Goal: Information Seeking & Learning: Obtain resource

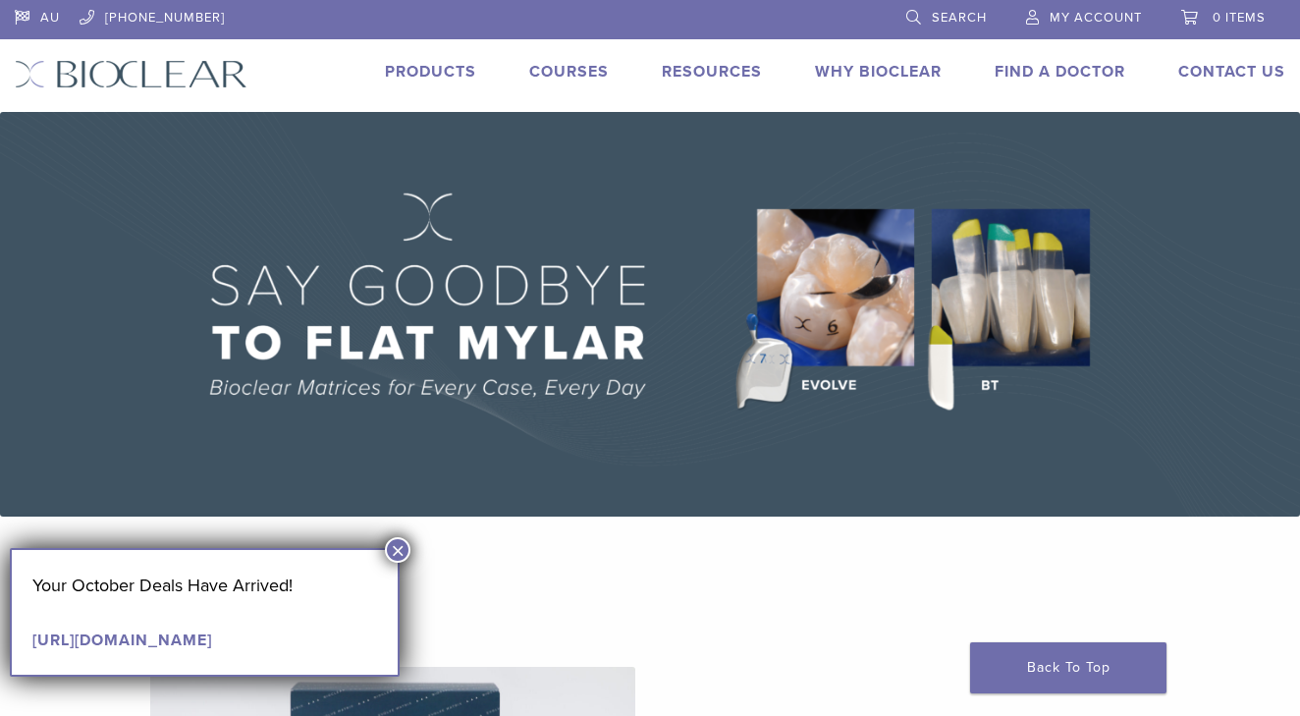
click at [401, 550] on button "×" at bounding box center [398, 550] width 26 height 26
click at [397, 554] on button "×" at bounding box center [398, 550] width 26 height 26
click at [566, 74] on link "Courses" at bounding box center [569, 72] width 80 height 20
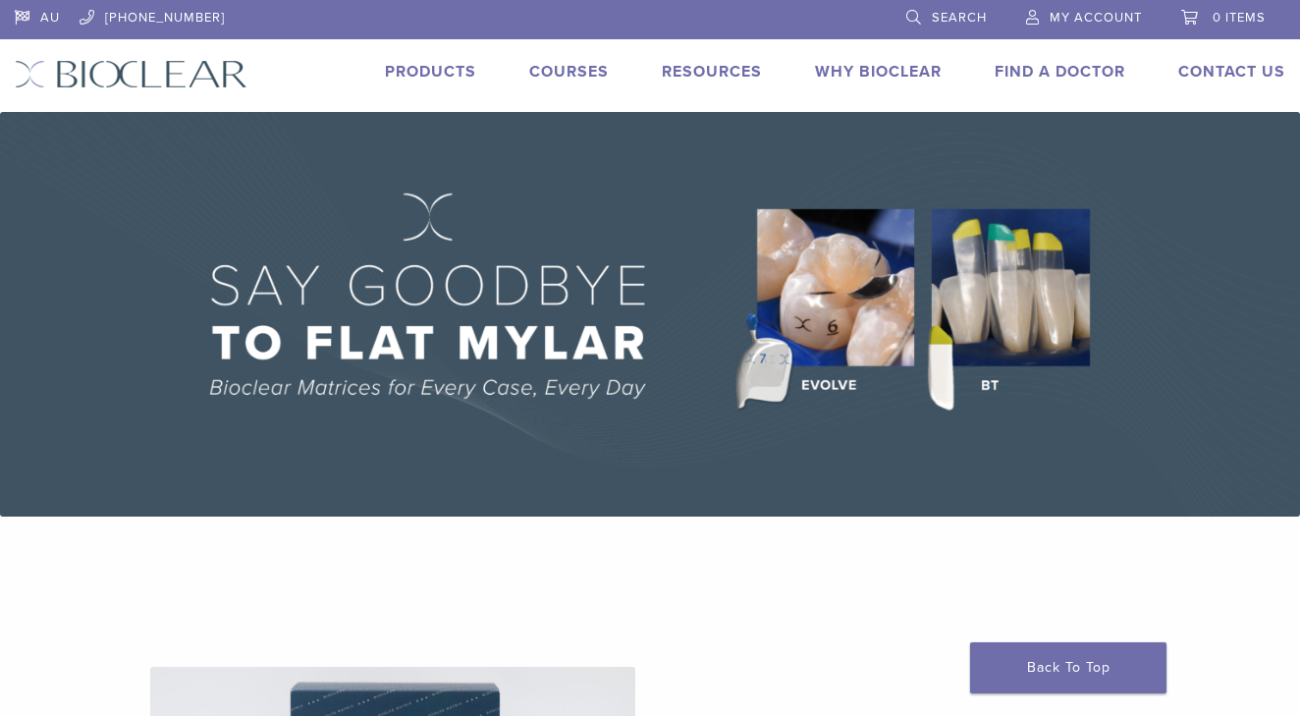
click at [444, 74] on link "Products" at bounding box center [430, 72] width 91 height 20
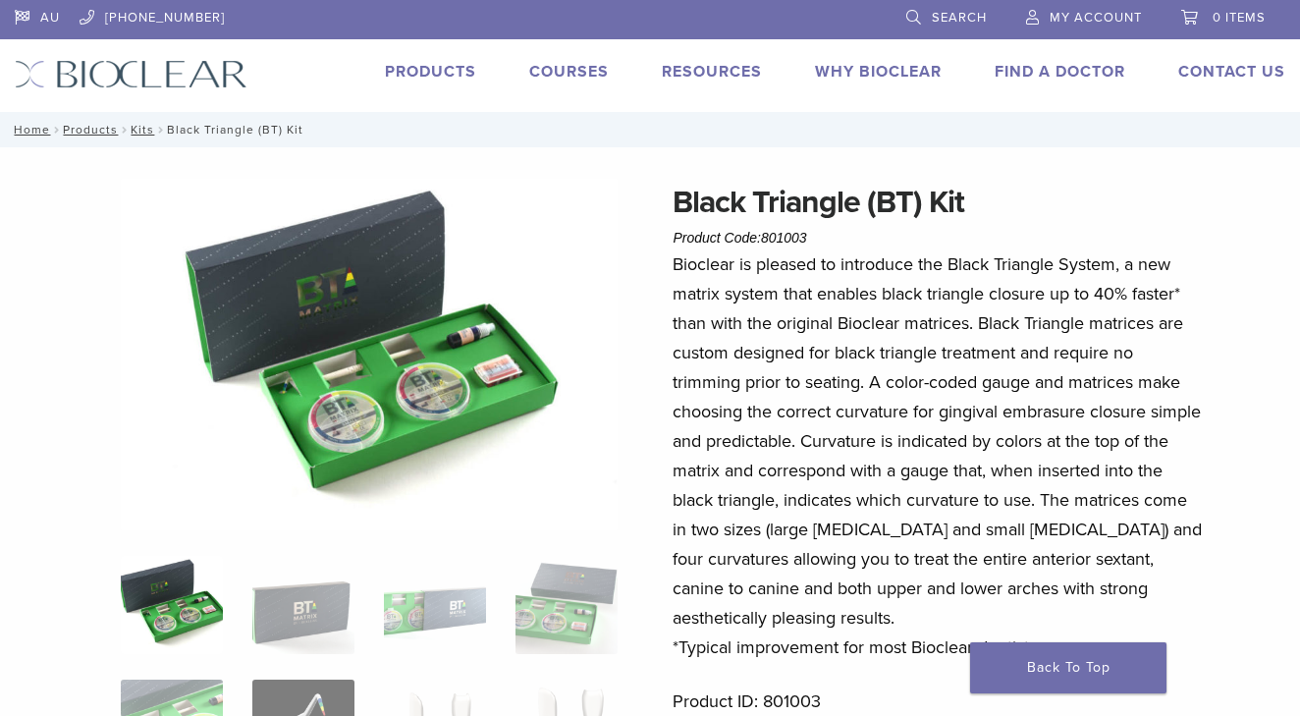
click at [104, 147] on nav "Home / Products / Kits / Black Triangle (BT) Kit" at bounding box center [650, 129] width 1300 height 35
click at [1034, 662] on link "Back To Top" at bounding box center [1068, 667] width 196 height 51
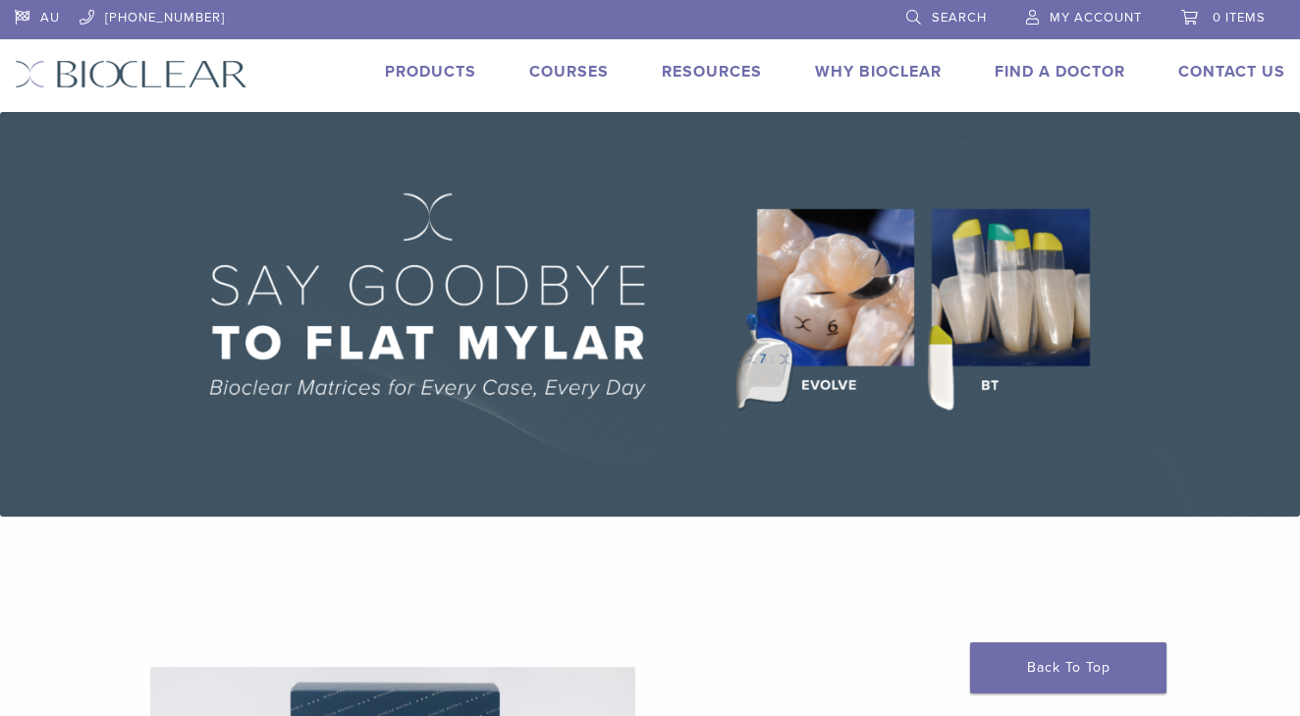
click at [443, 65] on link "Products" at bounding box center [430, 72] width 91 height 20
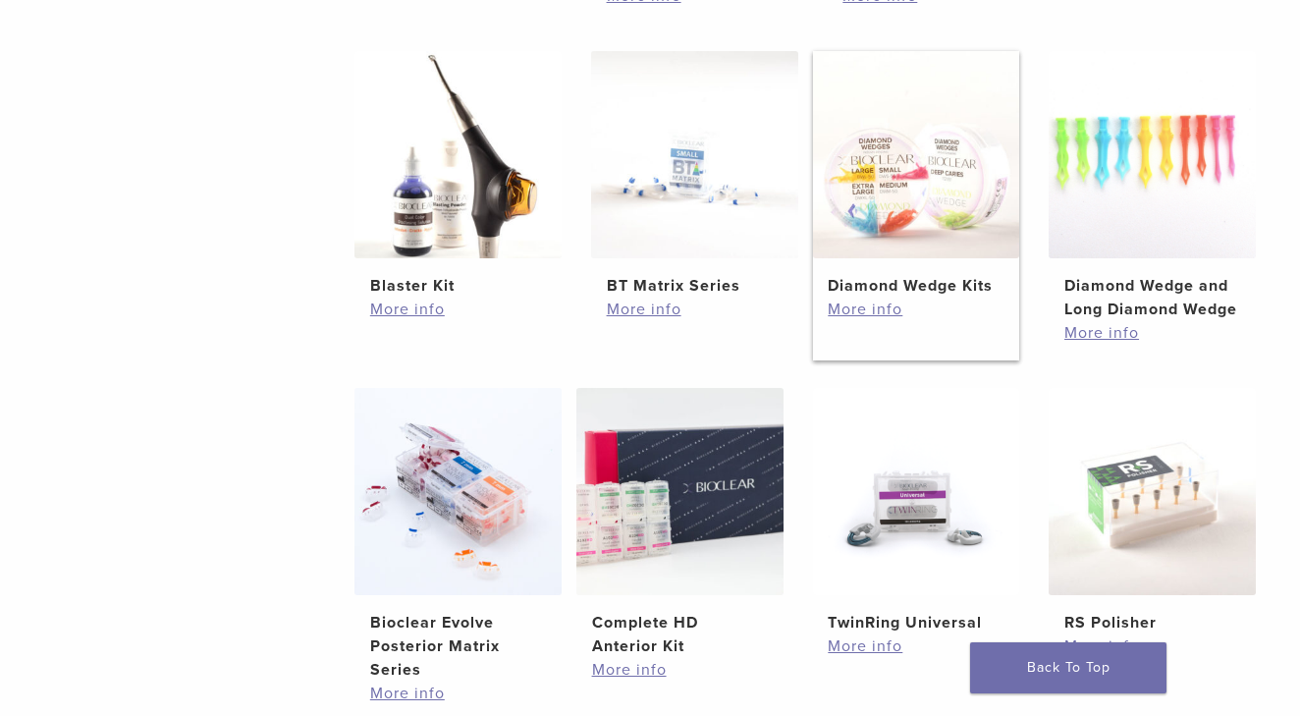
scroll to position [1431, 0]
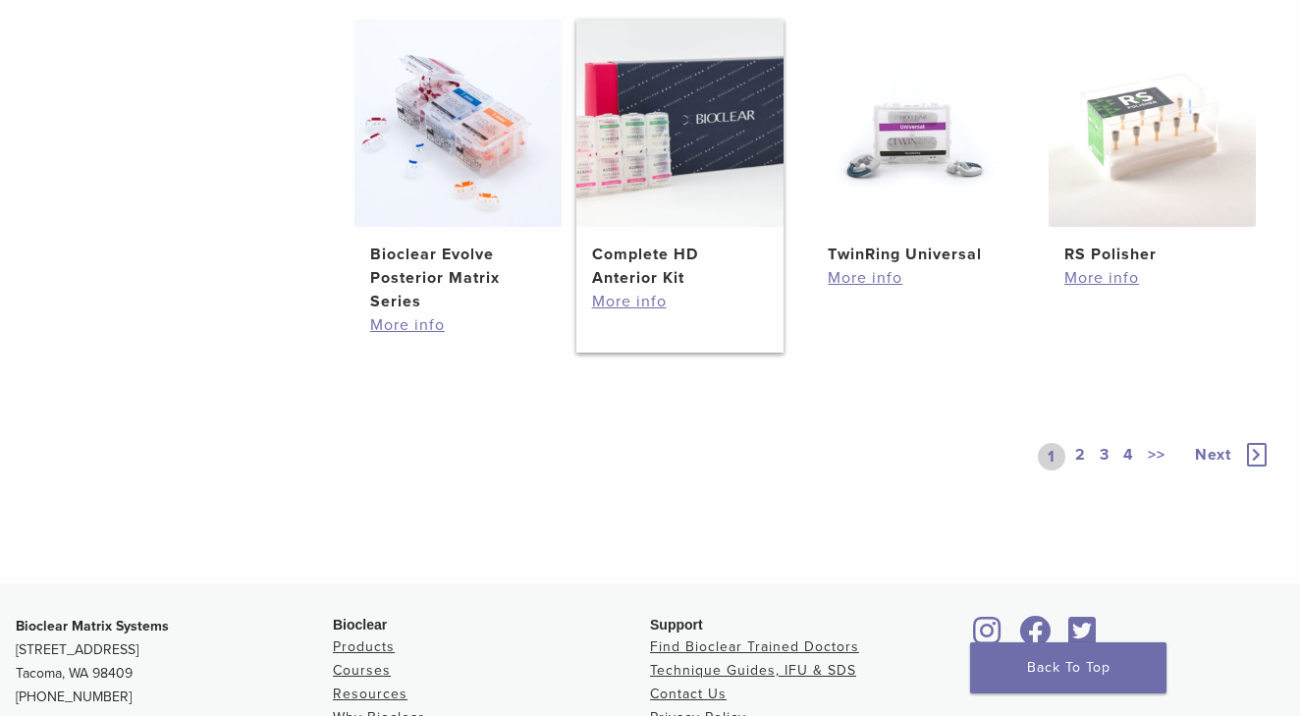
click at [673, 195] on img at bounding box center [679, 123] width 207 height 207
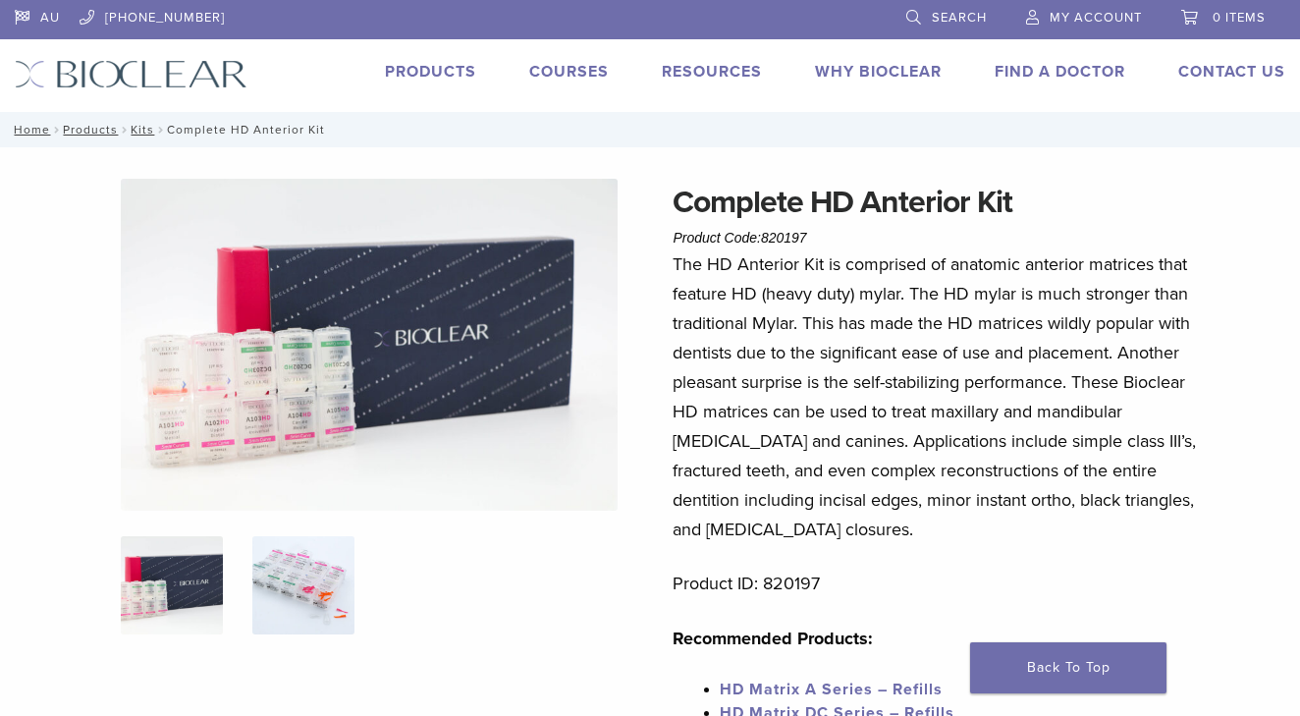
click at [266, 597] on img at bounding box center [303, 585] width 102 height 98
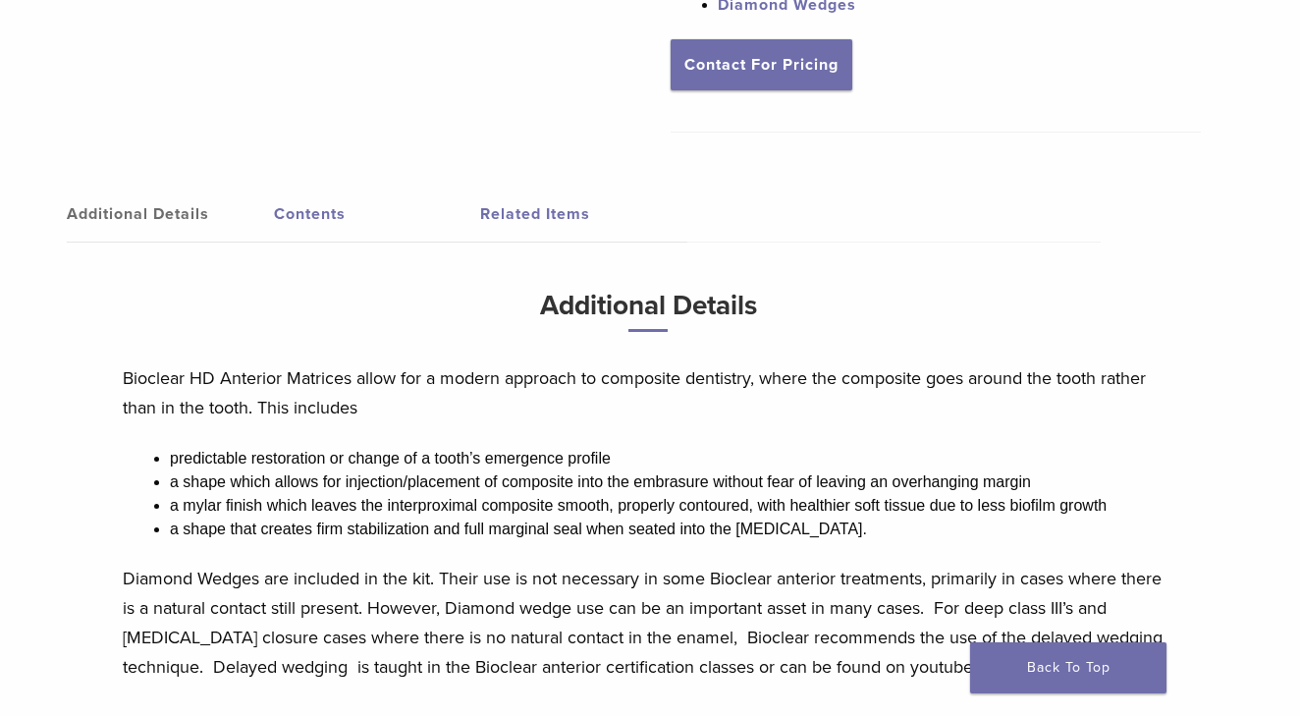
scroll to position [735, 2]
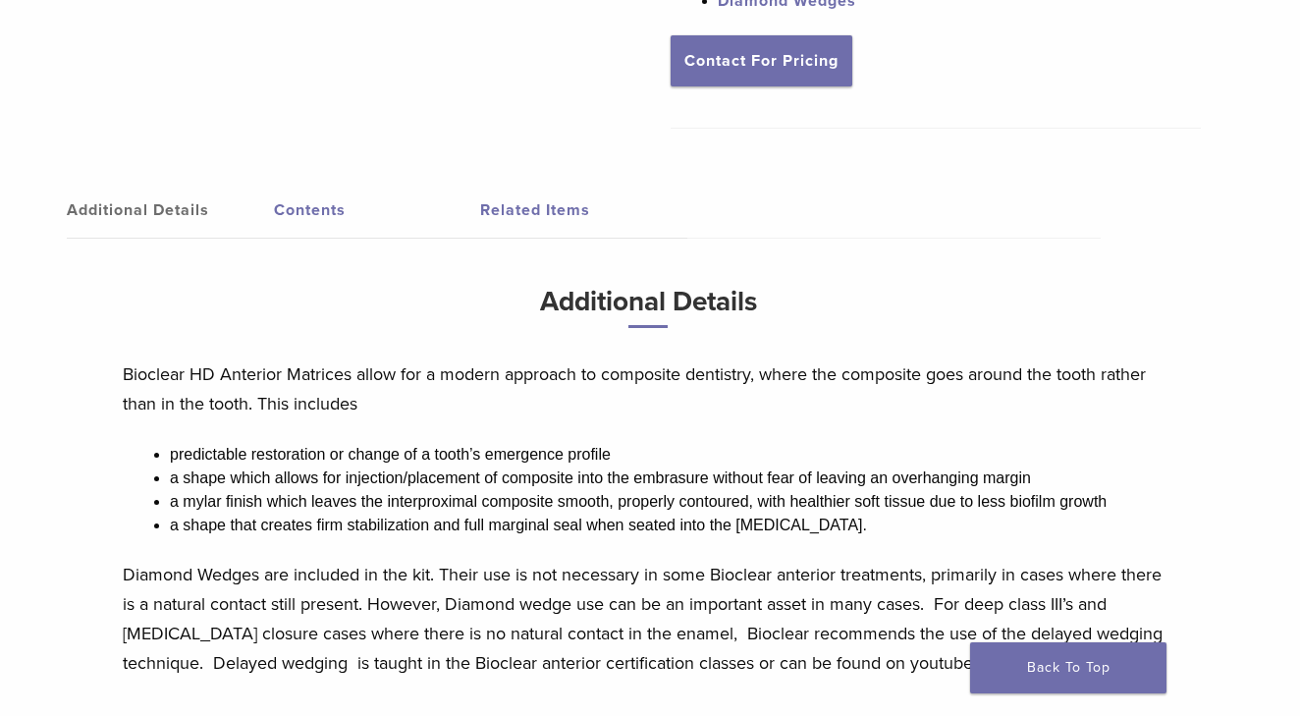
click at [306, 212] on link "Contents" at bounding box center [377, 210] width 207 height 55
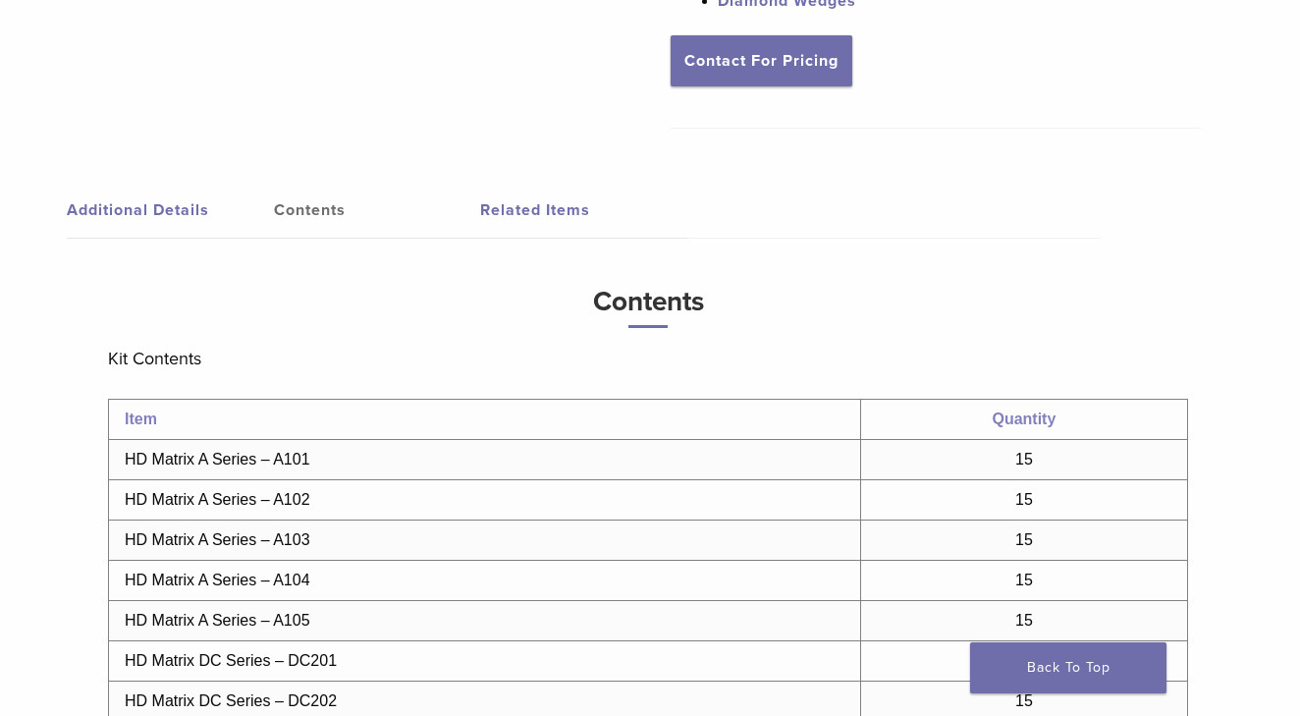
click at [157, 209] on link "Additional Details" at bounding box center [170, 210] width 207 height 55
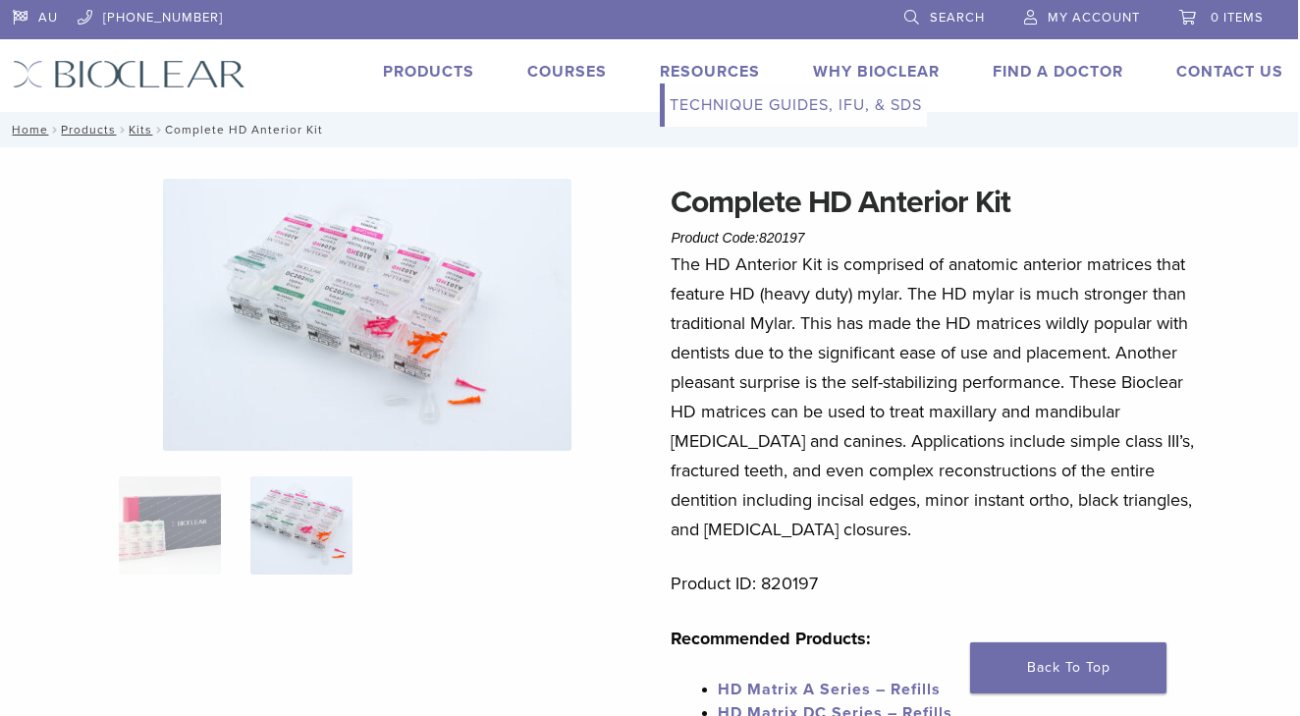
scroll to position [0, 2]
click at [436, 70] on link "Products" at bounding box center [428, 72] width 91 height 20
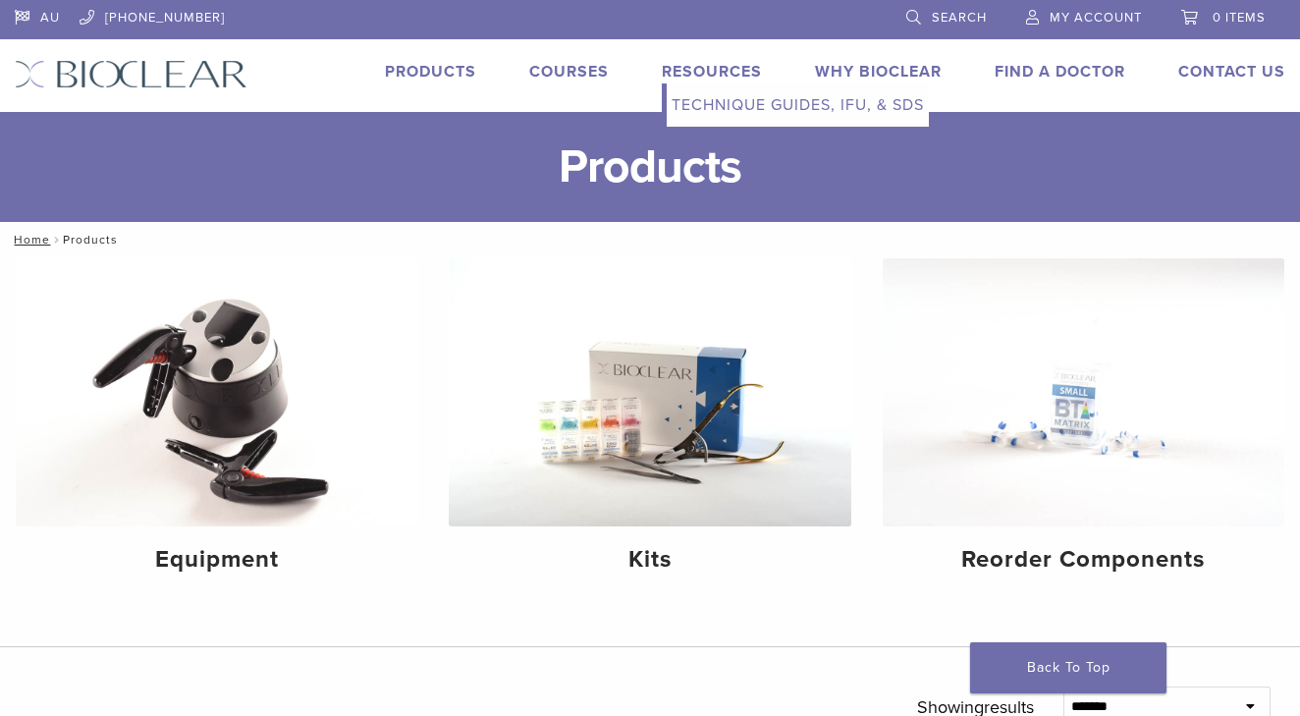
click at [711, 97] on link "Technique Guides, IFU, & SDS" at bounding box center [798, 104] width 262 height 43
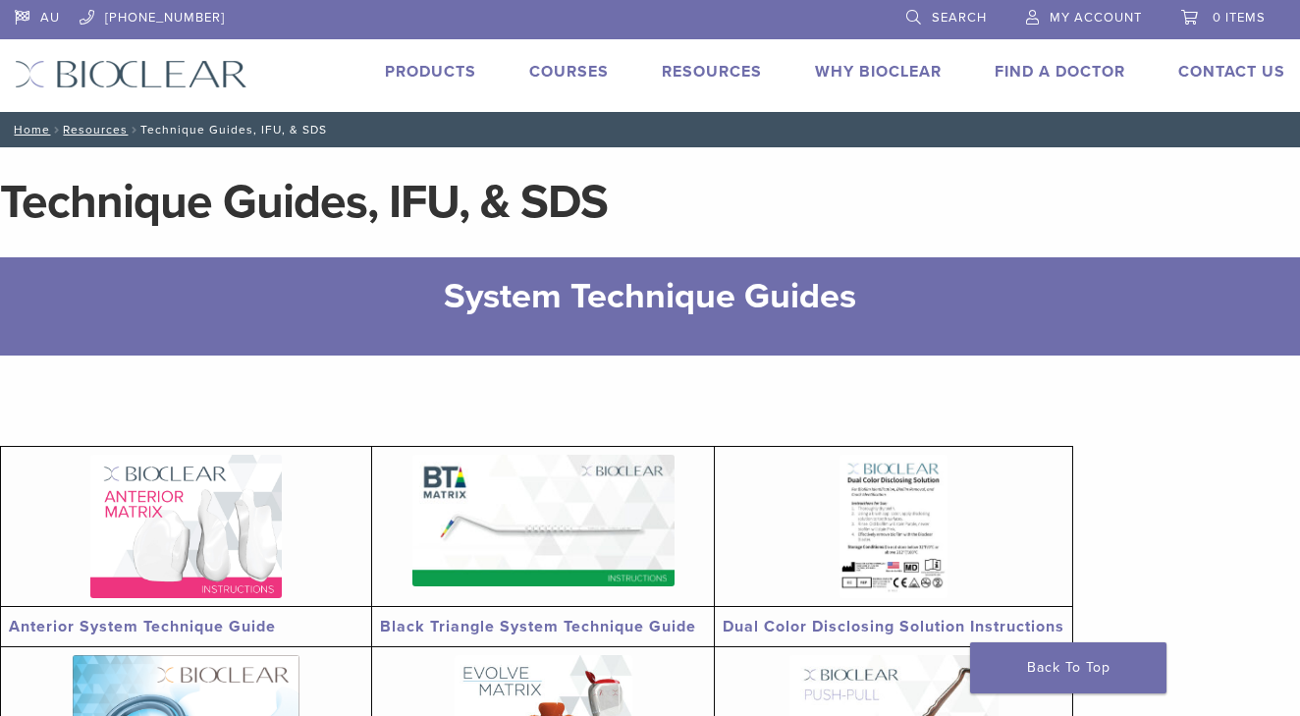
scroll to position [78, 1]
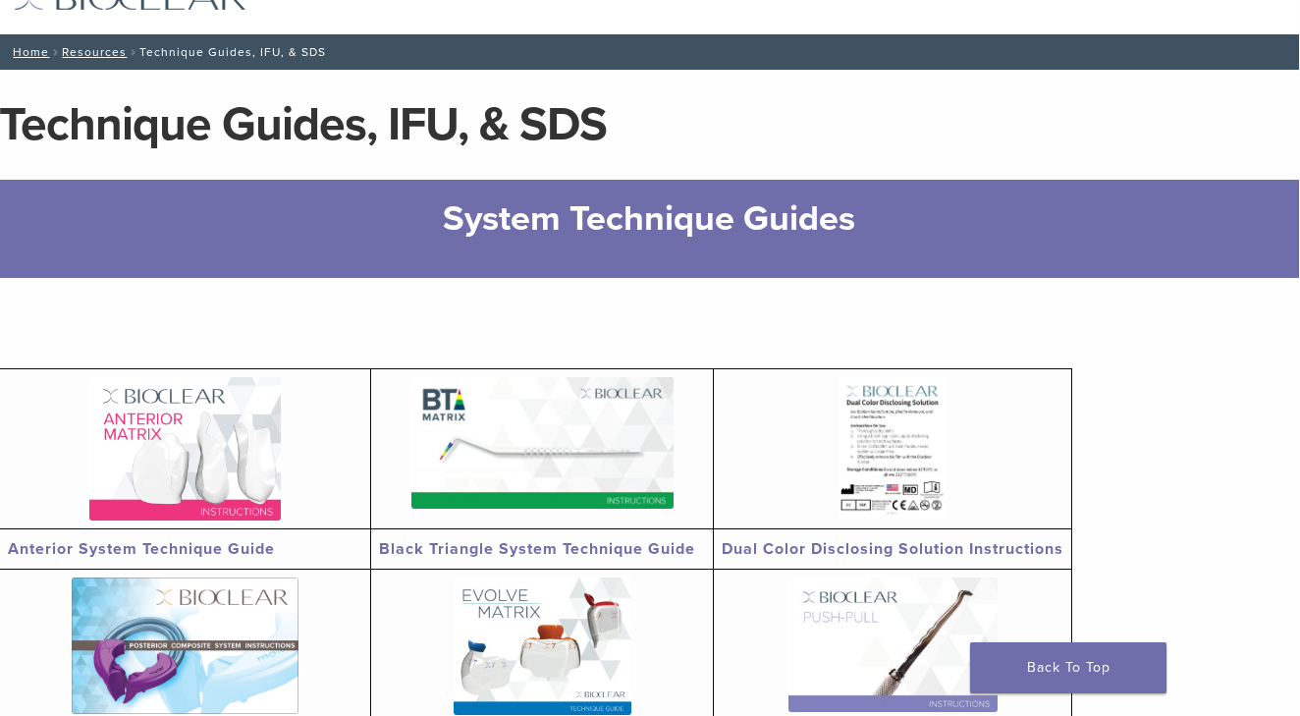
click at [240, 494] on img at bounding box center [184, 448] width 191 height 143
click at [554, 479] on img at bounding box center [542, 443] width 262 height 132
